Goal: Information Seeking & Learning: Compare options

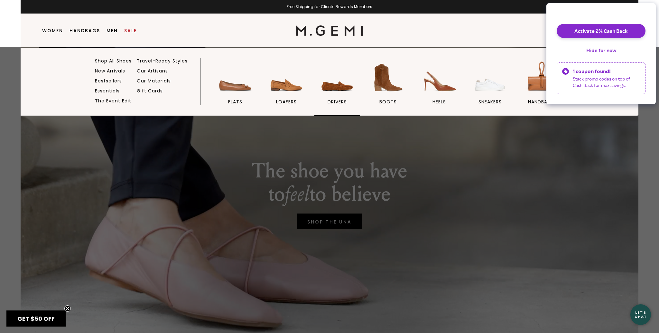
click at [333, 89] on img at bounding box center [337, 78] width 36 height 36
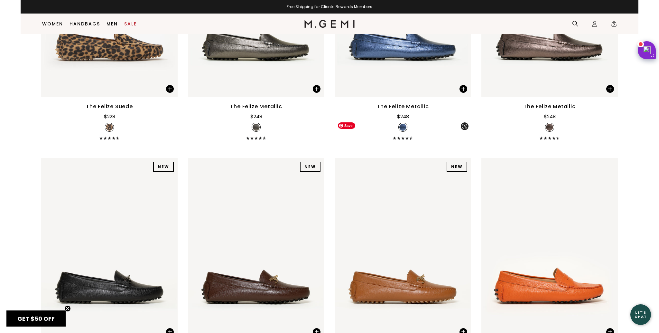
scroll to position [1020, 0]
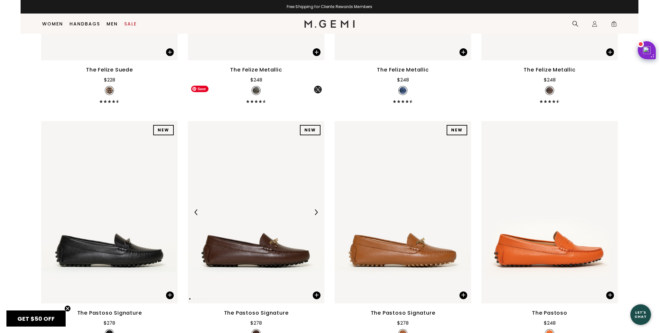
click at [317, 209] on img at bounding box center [316, 212] width 6 height 6
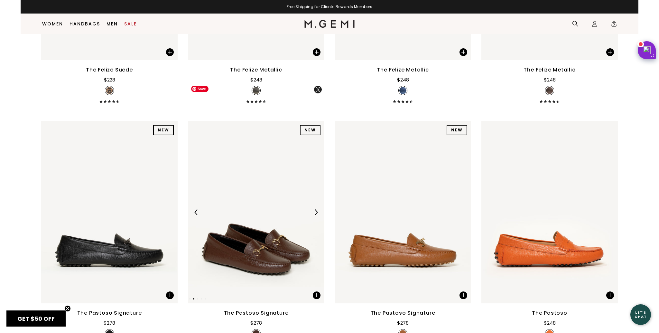
click at [317, 209] on img at bounding box center [316, 212] width 6 height 6
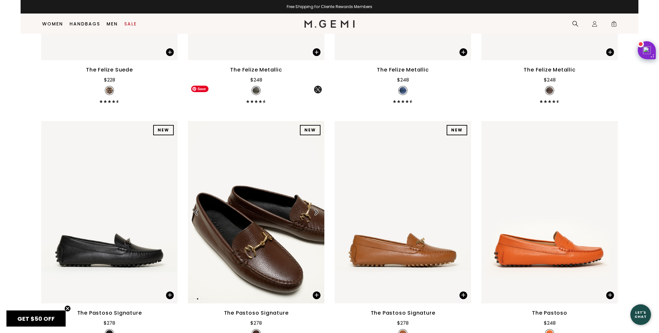
click at [317, 209] on img at bounding box center [316, 212] width 6 height 6
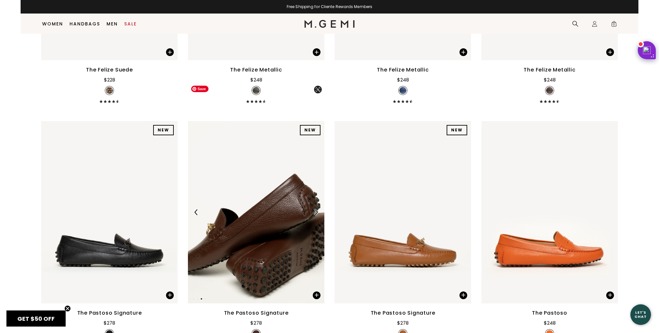
click at [317, 209] on img at bounding box center [316, 212] width 6 height 6
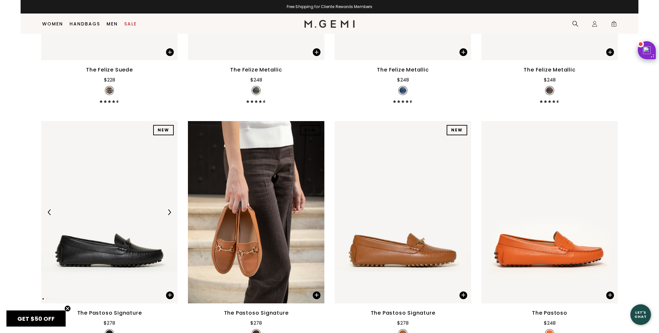
click at [170, 209] on img at bounding box center [169, 212] width 6 height 6
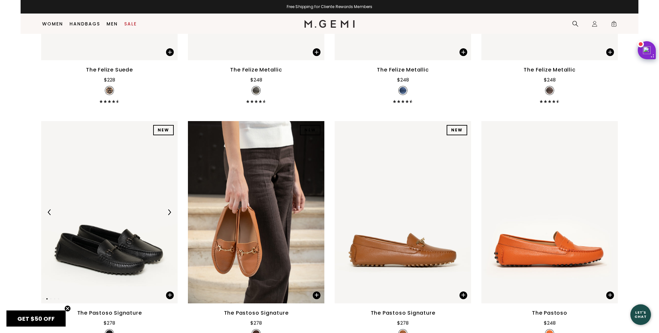
click at [170, 209] on img at bounding box center [169, 212] width 6 height 6
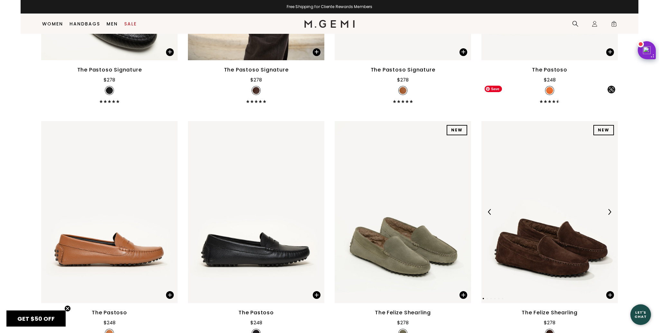
scroll to position [1264, 0]
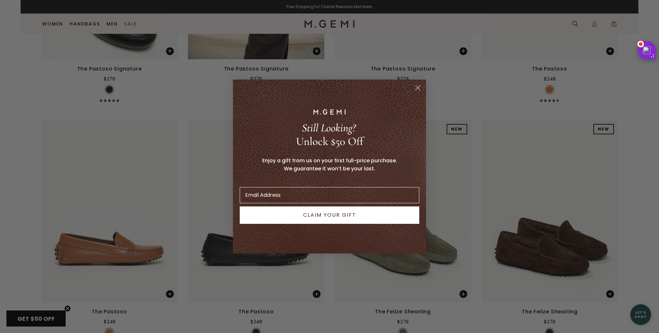
click at [418, 88] on circle "Close dialog" at bounding box center [417, 87] width 11 height 11
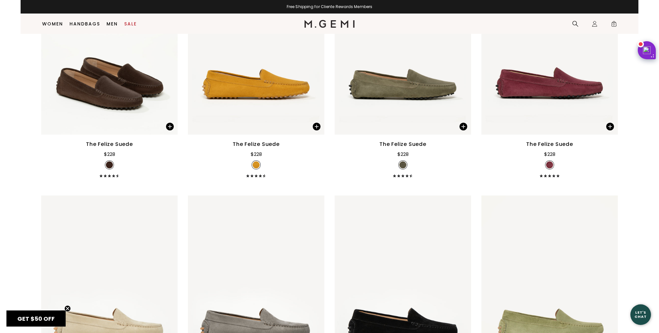
scroll to position [0, 0]
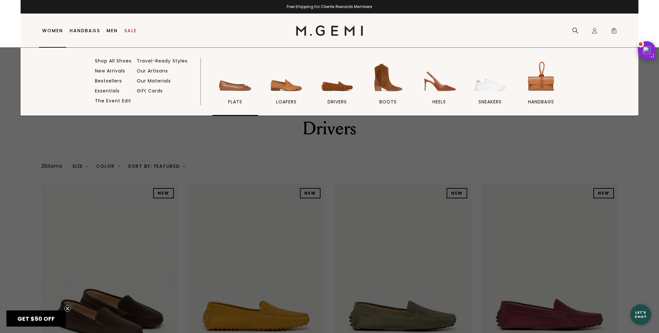
click at [241, 92] on img at bounding box center [235, 78] width 36 height 36
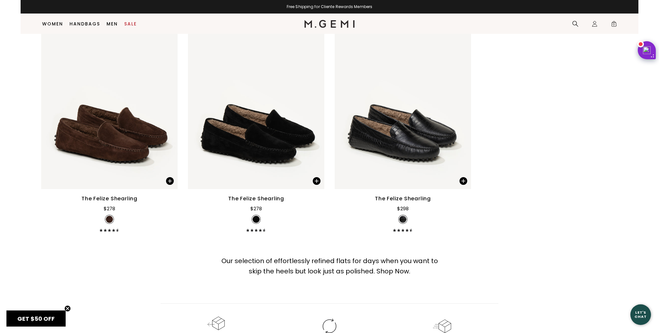
scroll to position [4494, 0]
